Goal: Participate in discussion: Engage in conversation with other users on a specific topic

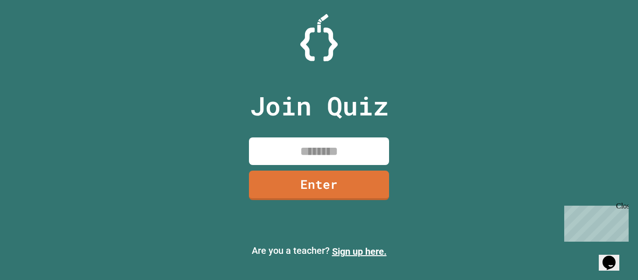
click at [366, 155] on input at bounding box center [319, 151] width 140 height 28
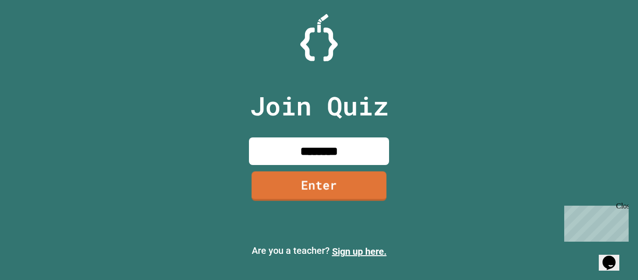
type input "********"
click at [382, 187] on link "Enter" at bounding box center [319, 185] width 135 height 29
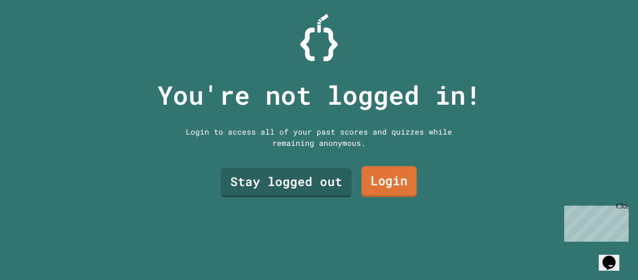
click at [390, 190] on link "Login" at bounding box center [388, 181] width 55 height 31
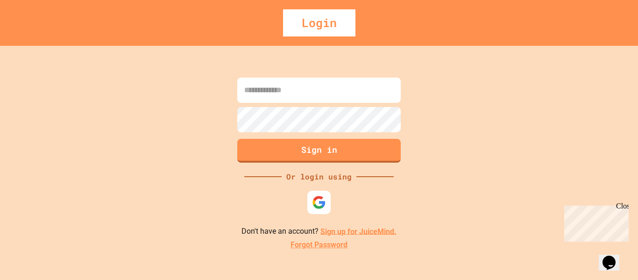
click at [292, 92] on input at bounding box center [318, 89] width 163 height 25
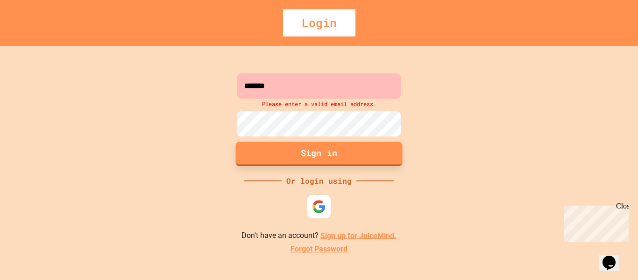
click at [314, 156] on button "Sign in" at bounding box center [319, 153] width 167 height 24
click at [316, 157] on button "Sign in" at bounding box center [319, 153] width 167 height 24
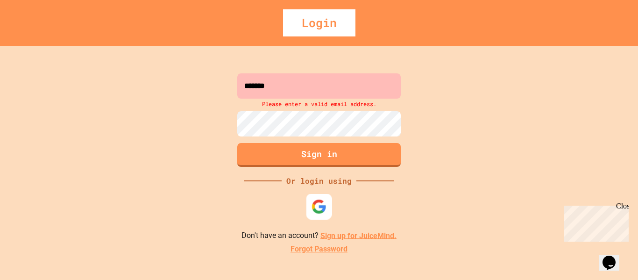
click at [321, 205] on img at bounding box center [318, 205] width 15 height 15
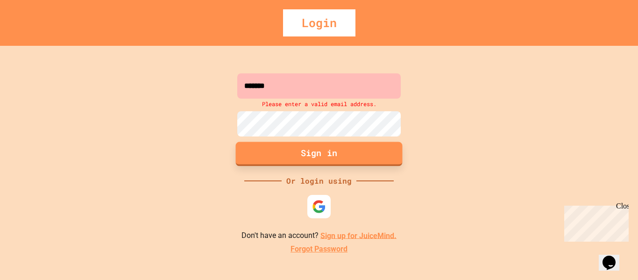
click at [351, 149] on button "Sign in" at bounding box center [319, 153] width 167 height 24
click at [350, 77] on input "*******" at bounding box center [318, 85] width 163 height 25
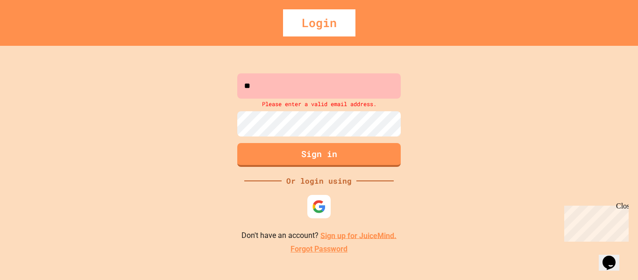
type input "*"
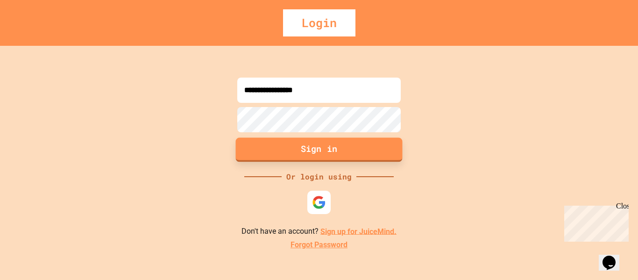
type input "**********"
click at [291, 148] on button "Sign in" at bounding box center [319, 149] width 167 height 24
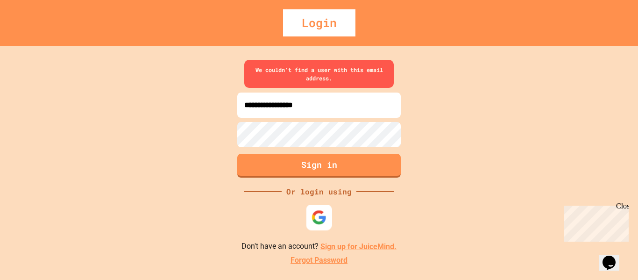
click at [317, 215] on img at bounding box center [318, 217] width 15 height 15
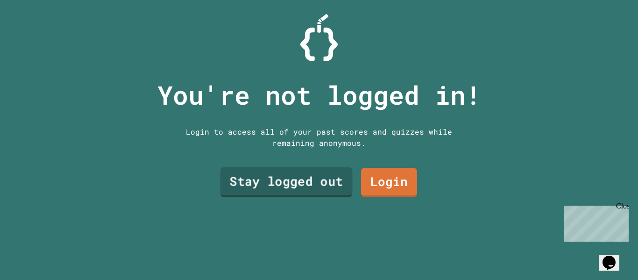
click at [280, 179] on link "Stay logged out" at bounding box center [286, 182] width 132 height 30
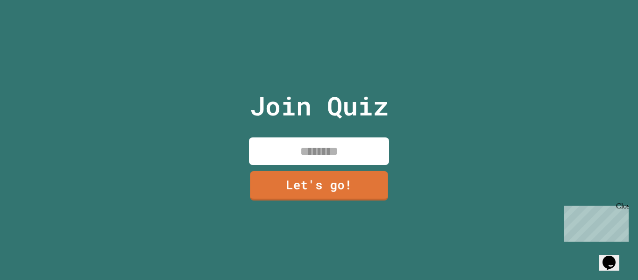
click at [336, 142] on input at bounding box center [319, 151] width 140 height 28
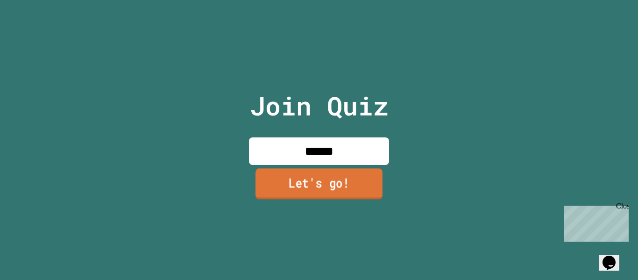
type input "******"
click at [348, 179] on link "Let's go!" at bounding box center [318, 183] width 127 height 31
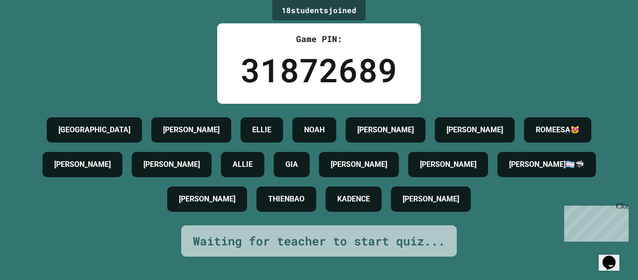
click at [622, 203] on div "Close" at bounding box center [622, 208] width 12 height 12
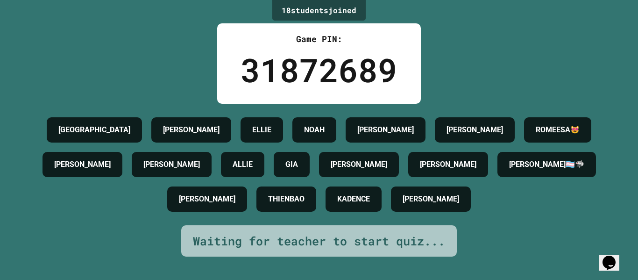
click at [423, 250] on div "Waiting for teacher to start quiz..." at bounding box center [319, 241] width 252 height 18
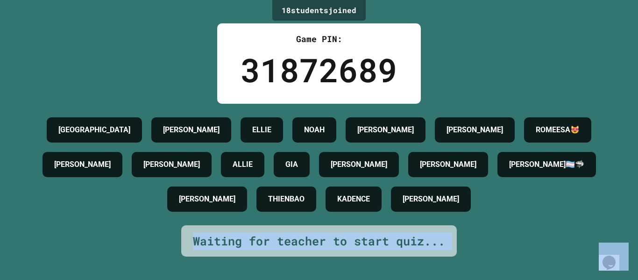
click at [423, 250] on div "Waiting for teacher to start quiz..." at bounding box center [319, 241] width 252 height 18
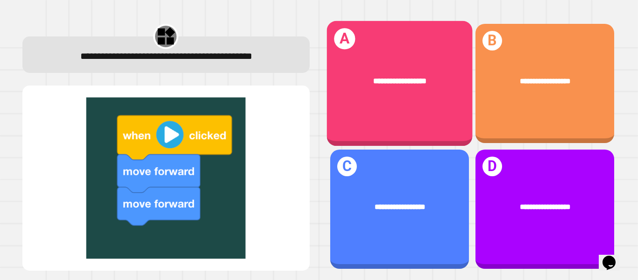
click at [458, 97] on div "**********" at bounding box center [399, 80] width 146 height 43
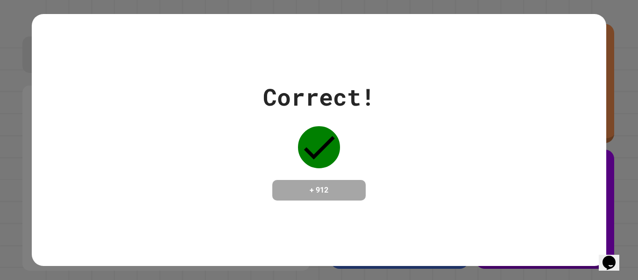
click at [446, 158] on div "Correct! + 912" at bounding box center [319, 139] width 574 height 121
click at [329, 132] on icon at bounding box center [319, 147] width 42 height 42
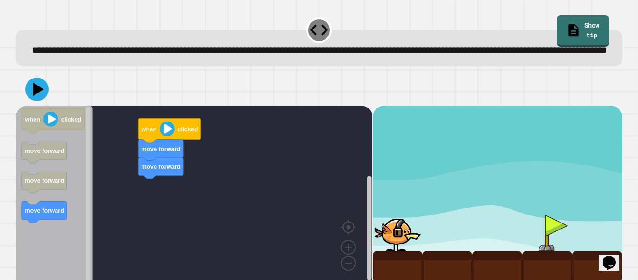
click at [230, 165] on div "move forward move forward when clicked when clicked move forward move forward m…" at bounding box center [194, 196] width 356 height 181
click at [36, 163] on icon "Blockly Workspace" at bounding box center [44, 152] width 45 height 21
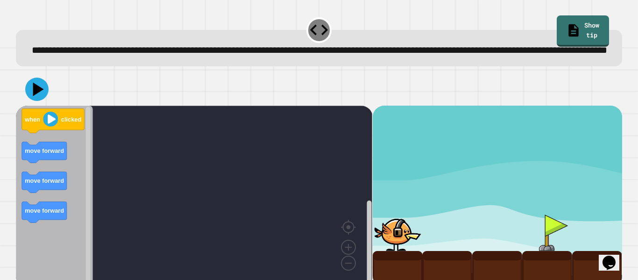
click at [556, 248] on div at bounding box center [547, 232] width 50 height 36
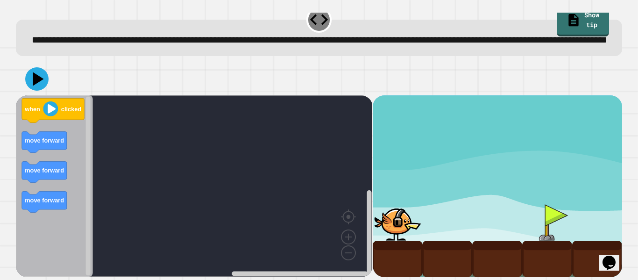
click at [415, 221] on div at bounding box center [398, 222] width 50 height 36
click at [393, 227] on div at bounding box center [398, 222] width 50 height 36
click at [547, 216] on div at bounding box center [547, 222] width 50 height 36
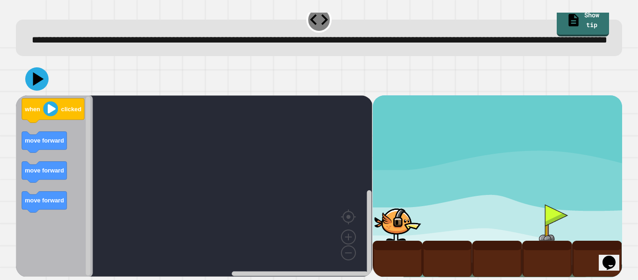
click at [547, 216] on div at bounding box center [547, 222] width 50 height 36
click at [42, 70] on icon at bounding box center [37, 79] width 24 height 24
click at [53, 105] on image "Blockly Workspace" at bounding box center [50, 108] width 15 height 15
click at [56, 110] on image "Blockly Workspace" at bounding box center [50, 108] width 15 height 15
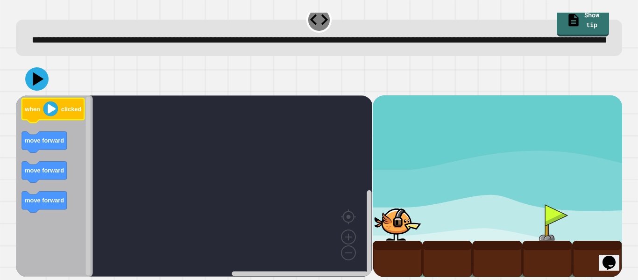
click at [39, 118] on icon "Blockly Workspace" at bounding box center [53, 110] width 63 height 24
click at [37, 88] on icon at bounding box center [37, 79] width 26 height 26
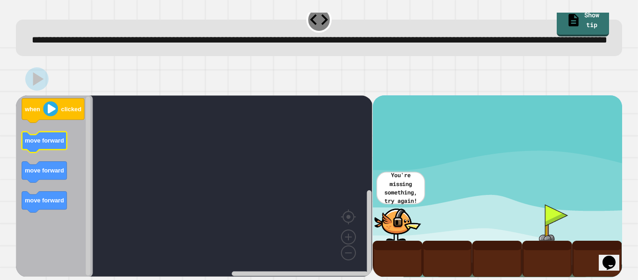
click at [63, 140] on text "move forward" at bounding box center [44, 140] width 39 height 7
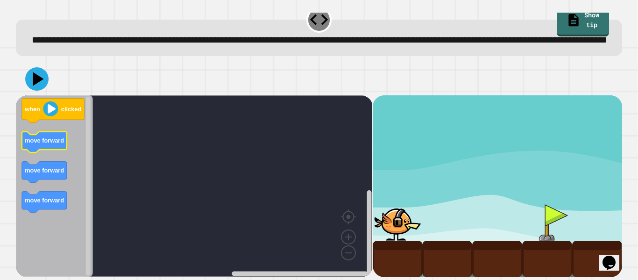
click at [48, 146] on icon "Blockly Workspace" at bounding box center [44, 142] width 45 height 21
click at [56, 113] on image "Blockly Workspace" at bounding box center [50, 108] width 15 height 15
click at [32, 89] on icon at bounding box center [37, 79] width 28 height 28
drag, startPoint x: 388, startPoint y: 211, endPoint x: 420, endPoint y: 221, distance: 33.1
click at [420, 221] on div at bounding box center [398, 222] width 50 height 36
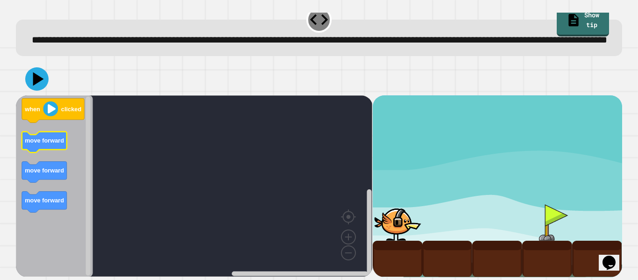
click at [49, 144] on icon "Blockly Workspace" at bounding box center [44, 142] width 45 height 21
click at [69, 111] on text "clicked" at bounding box center [71, 109] width 20 height 7
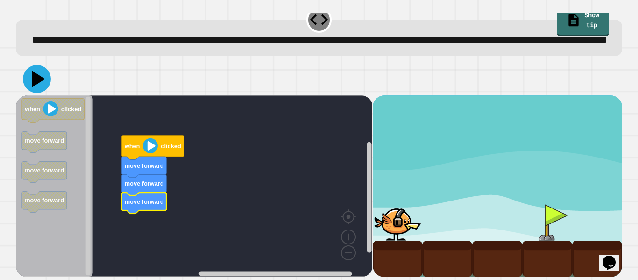
click at [47, 79] on icon at bounding box center [37, 79] width 28 height 28
click at [122, 134] on rect "Blockly Workspace" at bounding box center [194, 185] width 356 height 181
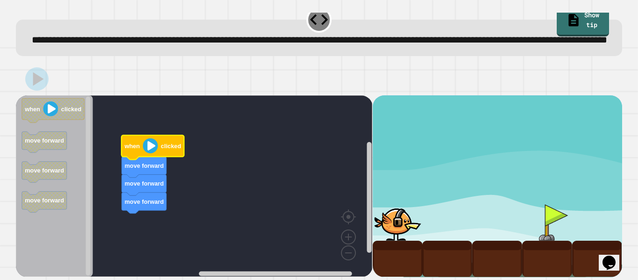
click at [141, 142] on icon "Blockly Workspace" at bounding box center [152, 147] width 63 height 24
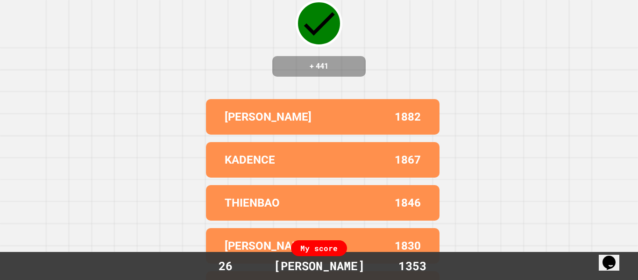
scroll to position [0, 0]
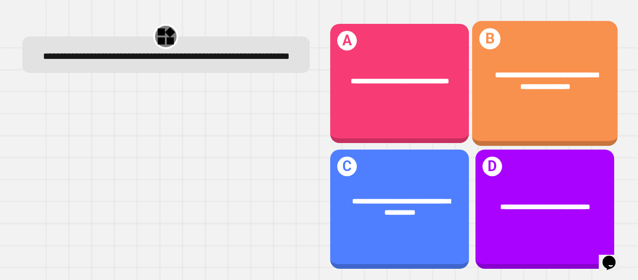
click at [547, 107] on div "**********" at bounding box center [544, 80] width 146 height 55
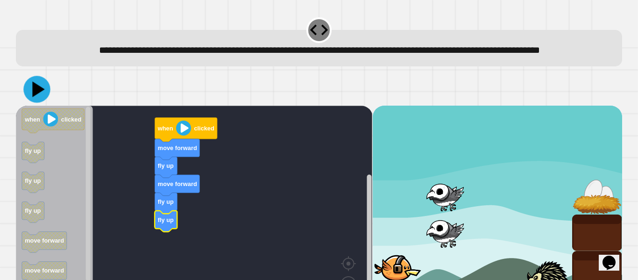
click at [36, 102] on icon at bounding box center [36, 89] width 27 height 27
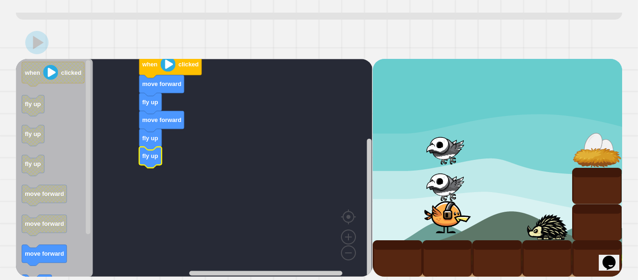
scroll to position [53, 0]
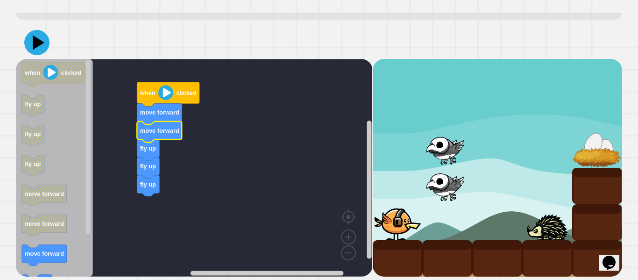
click at [26, 52] on icon at bounding box center [36, 42] width 25 height 25
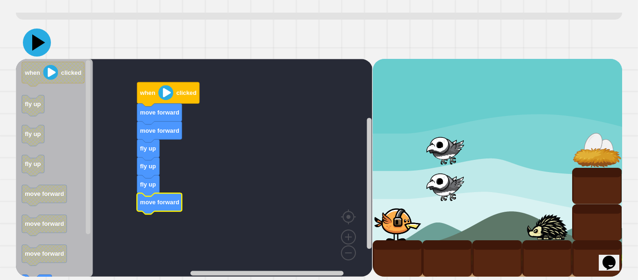
click at [43, 56] on icon at bounding box center [37, 42] width 28 height 28
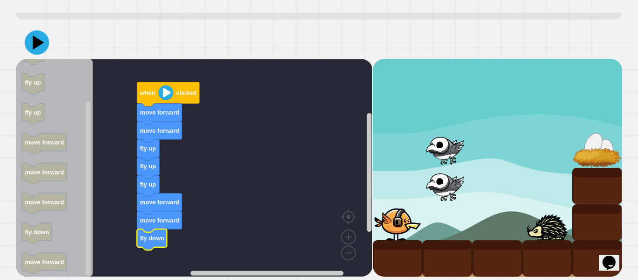
click at [31, 59] on div at bounding box center [319, 42] width 606 height 33
click at [40, 48] on icon at bounding box center [36, 42] width 25 height 25
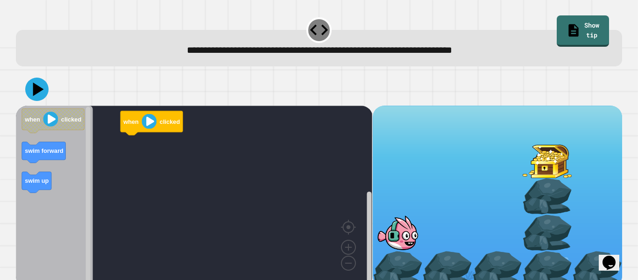
click at [29, 194] on icon "Blockly Workspace" at bounding box center [54, 196] width 77 height 181
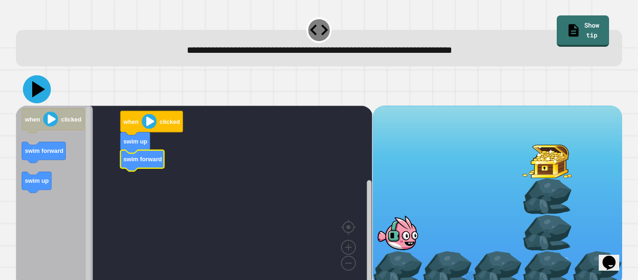
click at [42, 99] on icon at bounding box center [37, 89] width 28 height 28
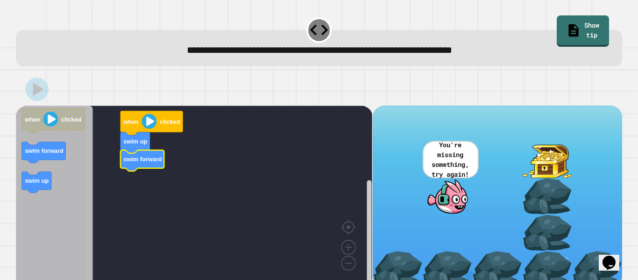
scroll to position [11, 0]
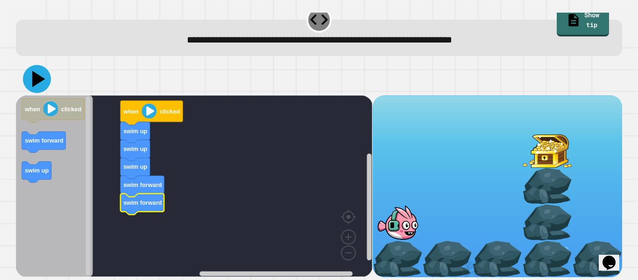
click at [37, 85] on icon at bounding box center [37, 79] width 28 height 28
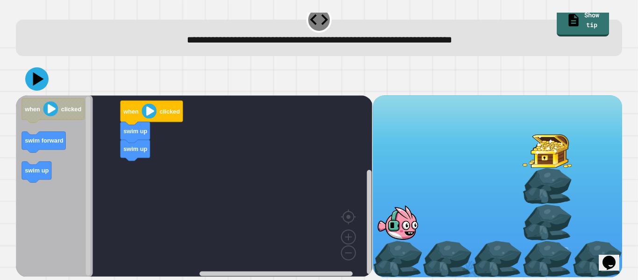
click at [54, 155] on icon "Blockly Workspace" at bounding box center [54, 185] width 77 height 181
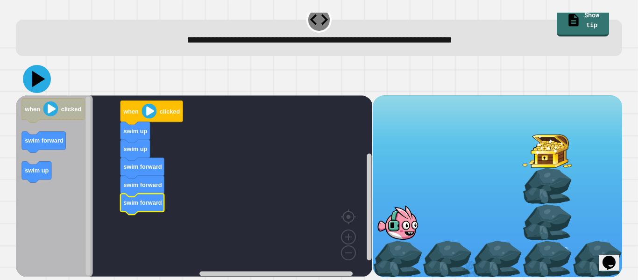
click at [34, 86] on icon at bounding box center [37, 79] width 28 height 28
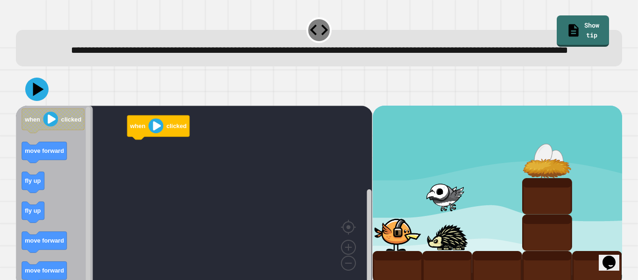
scroll to position [26, 0]
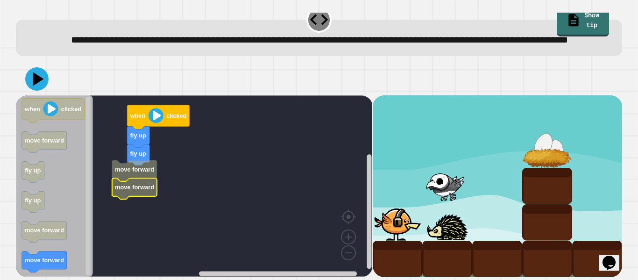
click at [171, 192] on div "when clicked fly up fly up move forward move forward when clicked move forward …" at bounding box center [194, 185] width 356 height 181
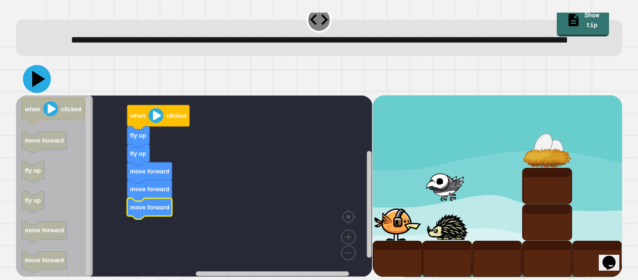
click at [36, 73] on icon at bounding box center [37, 79] width 28 height 28
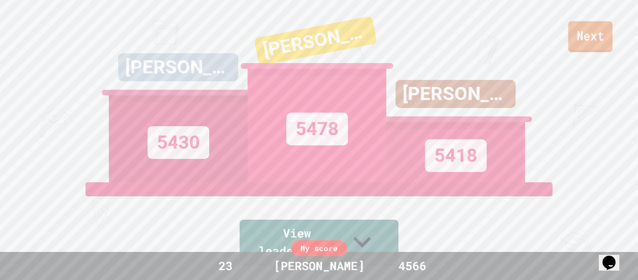
click at [589, 44] on link "Next" at bounding box center [590, 36] width 44 height 31
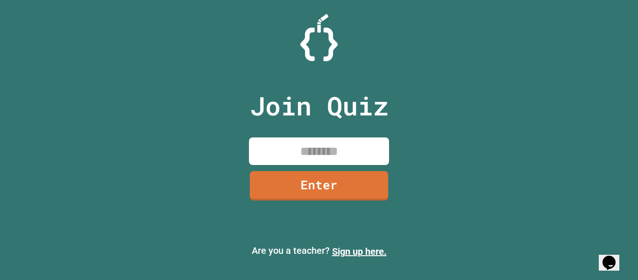
click at [362, 145] on input at bounding box center [319, 151] width 140 height 28
type input "********"
click at [341, 188] on link "Enter" at bounding box center [319, 184] width 142 height 31
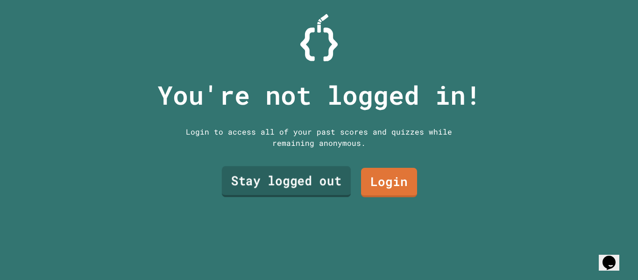
click at [344, 188] on link "Stay logged out" at bounding box center [286, 181] width 129 height 31
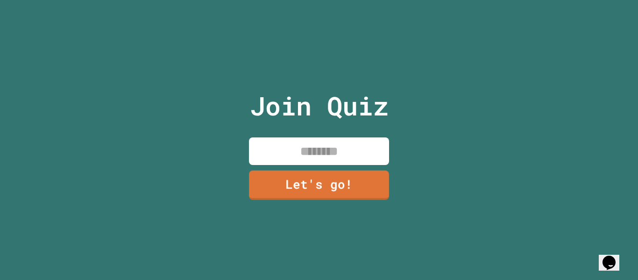
click at [348, 141] on input at bounding box center [319, 151] width 140 height 28
type input "******"
click at [341, 171] on link "Let's go!" at bounding box center [319, 184] width 136 height 31
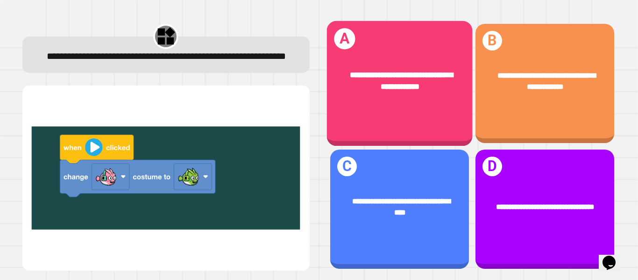
click at [395, 87] on span "**********" at bounding box center [401, 80] width 103 height 19
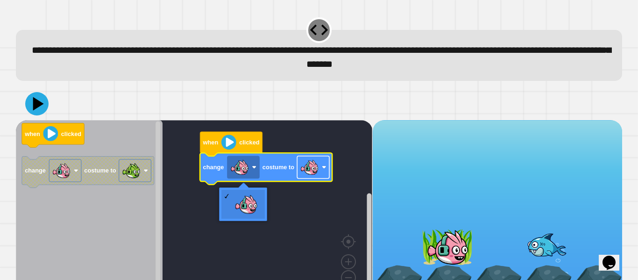
click at [301, 166] on image "Blockly Workspace" at bounding box center [309, 167] width 19 height 19
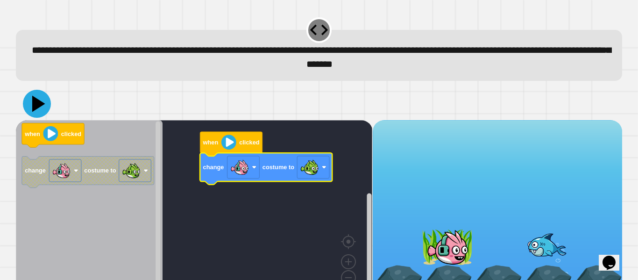
click at [46, 103] on icon at bounding box center [37, 104] width 28 height 28
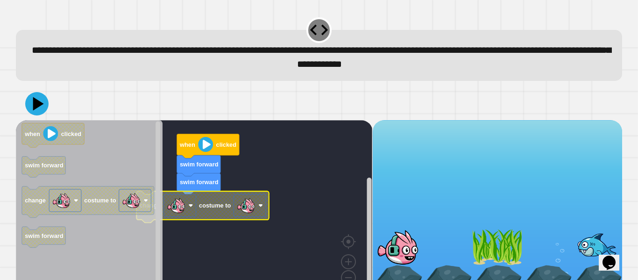
click at [261, 211] on rect "Blockly Workspace" at bounding box center [250, 205] width 32 height 22
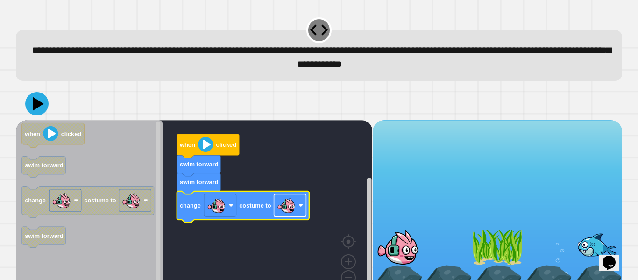
click at [274, 212] on rect "Blockly Workspace" at bounding box center [290, 205] width 32 height 22
click at [42, 110] on icon at bounding box center [36, 103] width 27 height 27
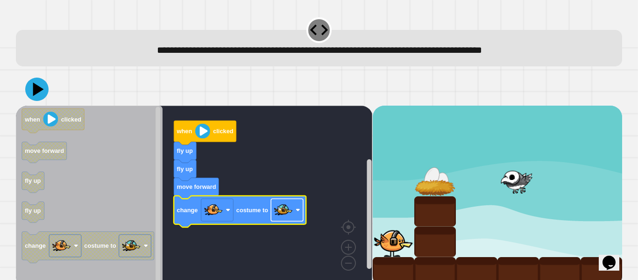
click at [292, 213] on image "Blockly Workspace" at bounding box center [283, 209] width 19 height 19
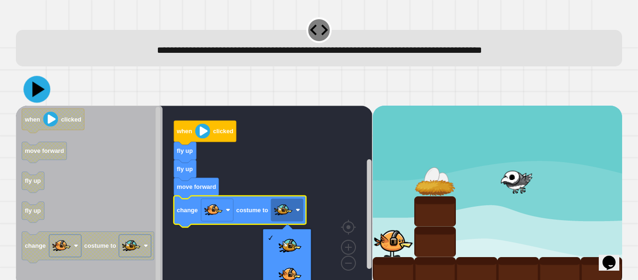
click at [37, 88] on icon at bounding box center [39, 88] width 12 height 15
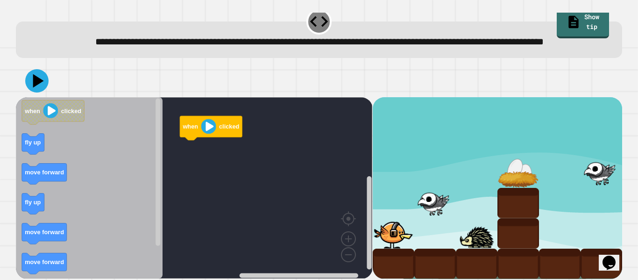
scroll to position [26, 0]
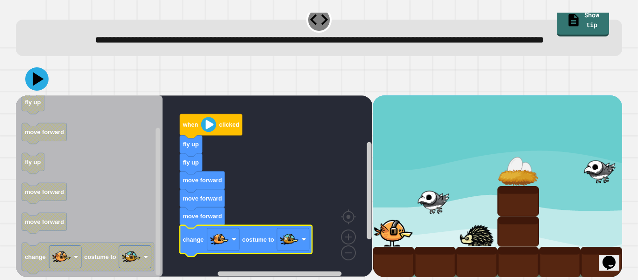
click at [47, 78] on icon at bounding box center [36, 78] width 23 height 23
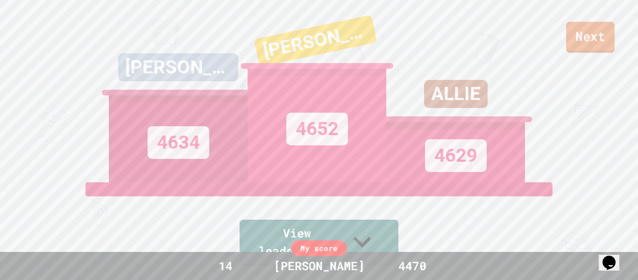
click at [606, 41] on link "Next" at bounding box center [590, 37] width 49 height 31
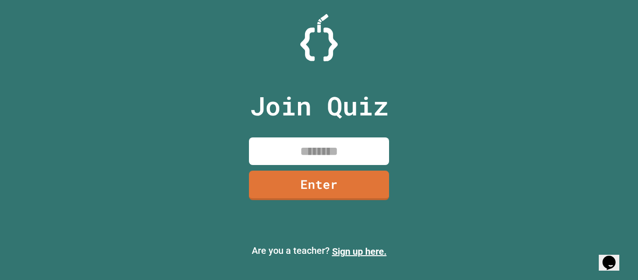
click at [318, 155] on input at bounding box center [319, 151] width 140 height 28
type input "********"
click at [330, 173] on link "Enter" at bounding box center [318, 184] width 141 height 31
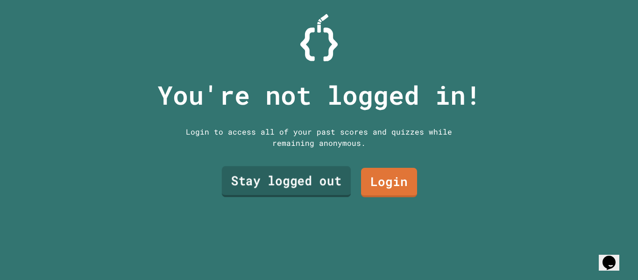
click at [330, 176] on link "Stay logged out" at bounding box center [286, 181] width 129 height 31
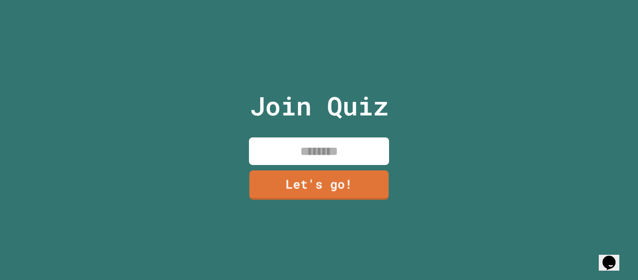
click at [338, 150] on input at bounding box center [319, 151] width 140 height 28
type input "******"
click at [319, 179] on link "Let's go!" at bounding box center [319, 184] width 132 height 31
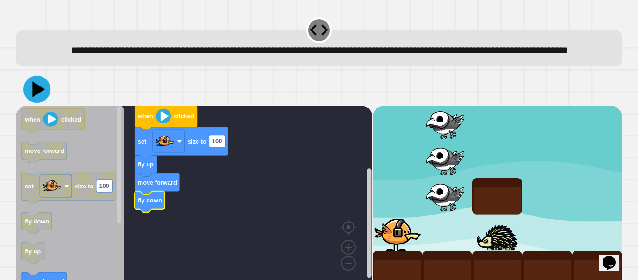
click at [32, 98] on icon at bounding box center [36, 89] width 27 height 27
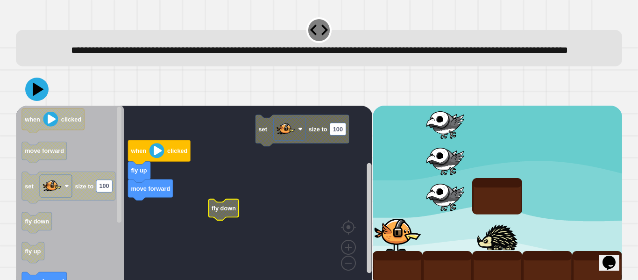
click at [295, 162] on rect "Blockly Workspace" at bounding box center [194, 196] width 356 height 181
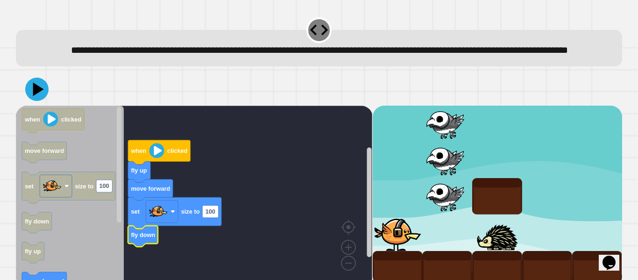
click at [40, 96] on icon at bounding box center [38, 89] width 11 height 14
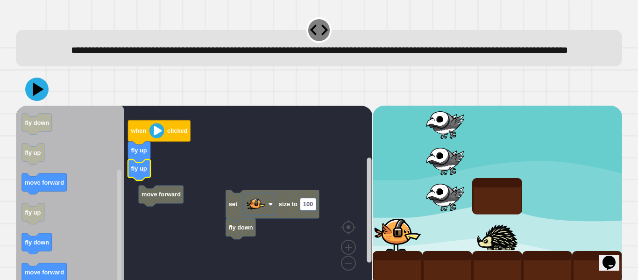
scroll to position [26, 0]
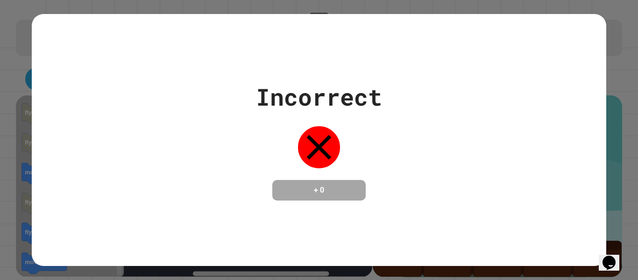
click at [39, 229] on div "Incorrect + 0" at bounding box center [319, 140] width 574 height 252
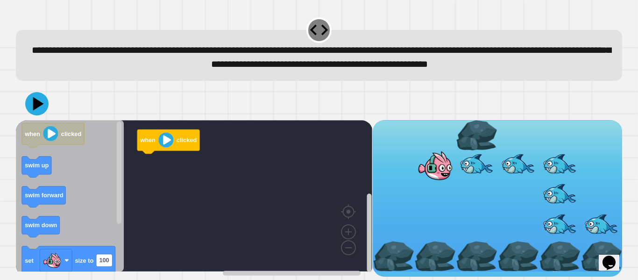
scroll to position [11, 0]
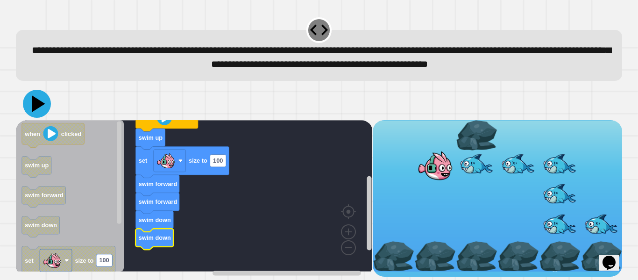
click at [41, 110] on icon at bounding box center [38, 103] width 13 height 16
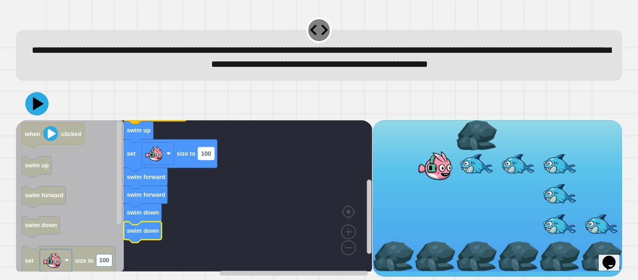
click at [203, 157] on text "100" at bounding box center [206, 153] width 10 height 7
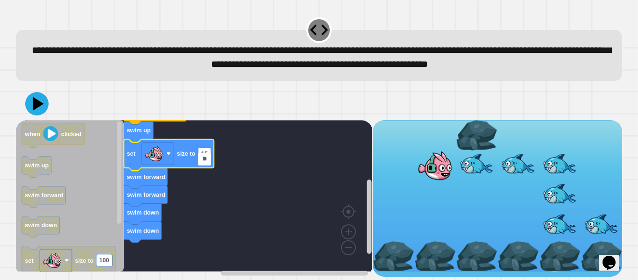
type input "***"
click at [42, 113] on icon at bounding box center [37, 104] width 28 height 28
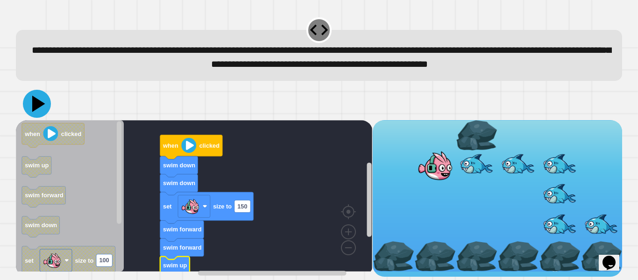
click at [40, 113] on icon at bounding box center [37, 104] width 28 height 28
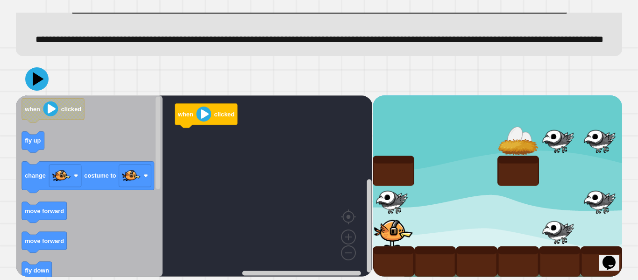
scroll to position [68, 0]
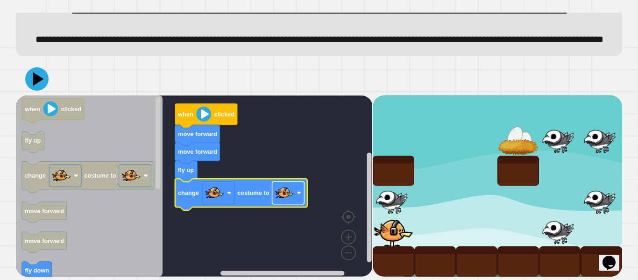
click at [285, 204] on rect "Blockly Workspace" at bounding box center [288, 192] width 32 height 22
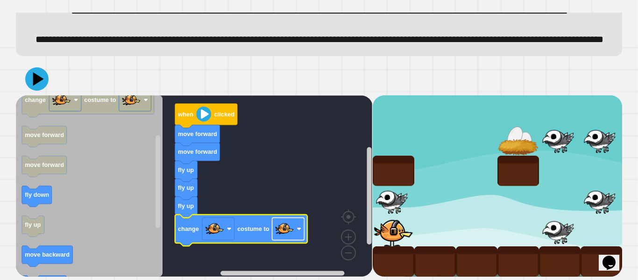
click at [281, 238] on image "Blockly Workspace" at bounding box center [284, 228] width 19 height 19
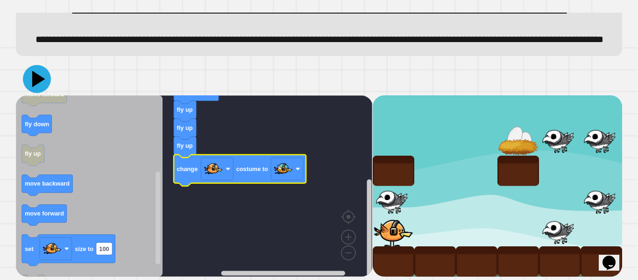
click at [40, 73] on icon at bounding box center [37, 79] width 28 height 28
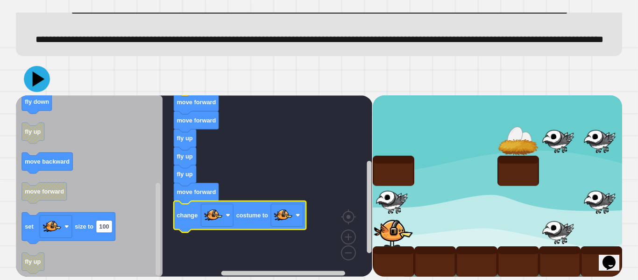
click at [44, 78] on icon at bounding box center [37, 79] width 26 height 26
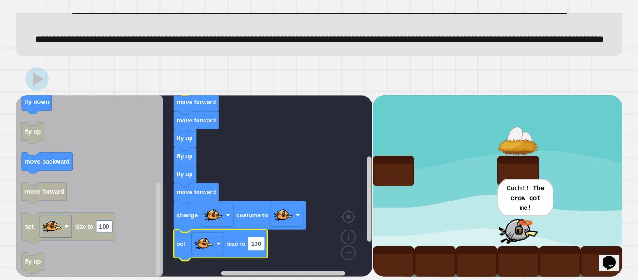
click at [256, 246] on text "100" at bounding box center [256, 242] width 10 height 7
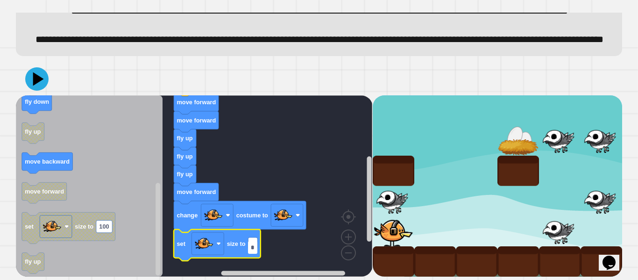
type input "**"
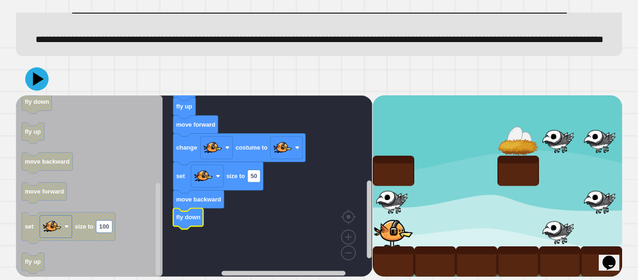
click at [42, 70] on div at bounding box center [319, 79] width 606 height 33
click at [52, 84] on div at bounding box center [319, 79] width 606 height 33
click at [49, 84] on div at bounding box center [319, 79] width 606 height 33
click at [42, 85] on icon at bounding box center [37, 79] width 28 height 28
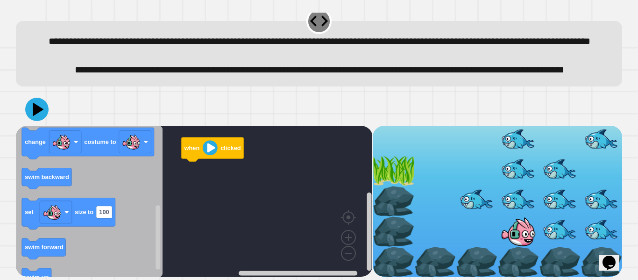
scroll to position [42, 0]
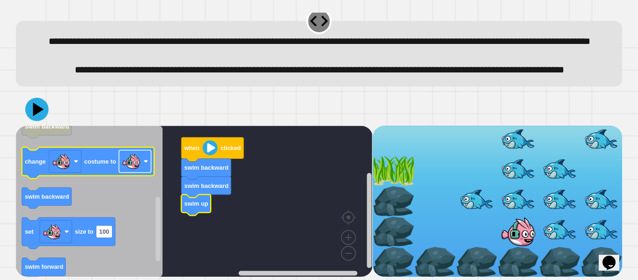
click at [138, 166] on image "Blockly Workspace" at bounding box center [131, 161] width 19 height 19
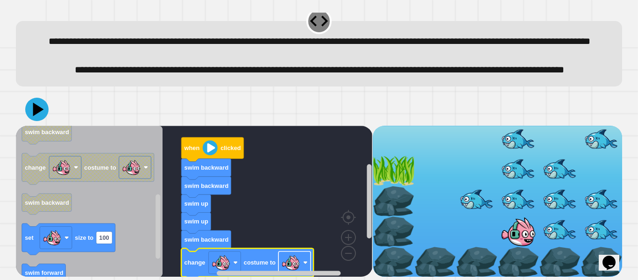
click at [290, 262] on image "Blockly Workspace" at bounding box center [290, 262] width 19 height 19
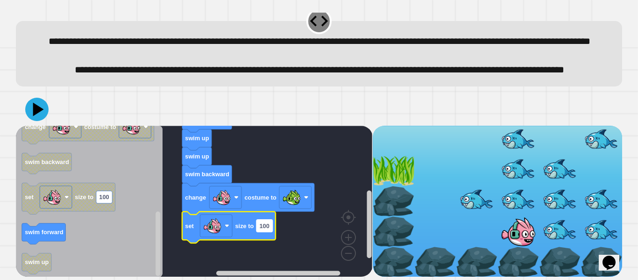
click at [261, 226] on text "100" at bounding box center [265, 225] width 10 height 7
type input "**"
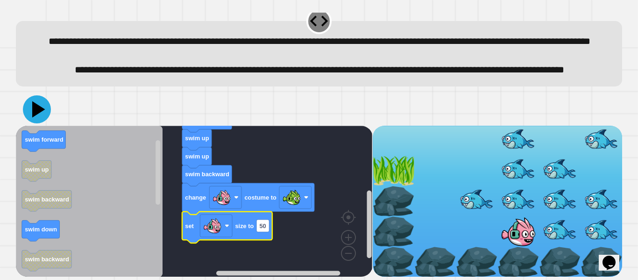
click at [35, 113] on icon at bounding box center [38, 109] width 13 height 16
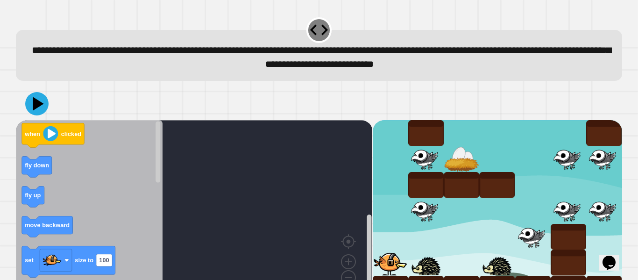
scroll to position [26, 0]
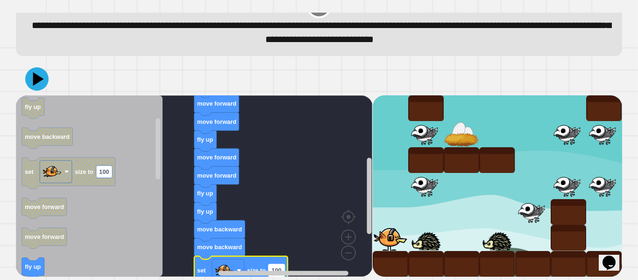
click at [271, 267] on text "100" at bounding box center [276, 270] width 10 height 7
type input "**"
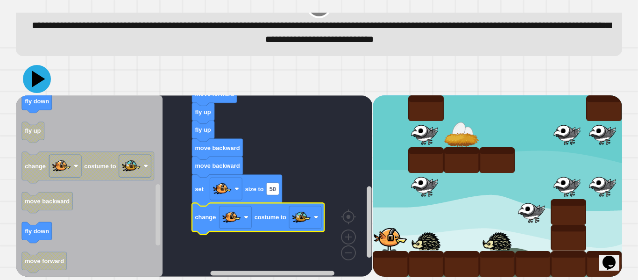
click at [41, 79] on icon at bounding box center [38, 78] width 13 height 16
